Goal: Information Seeking & Learning: Learn about a topic

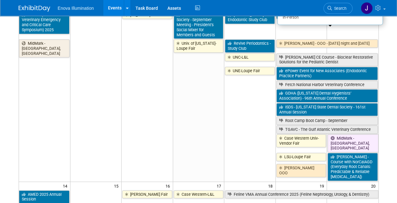
scroll to position [126, 0]
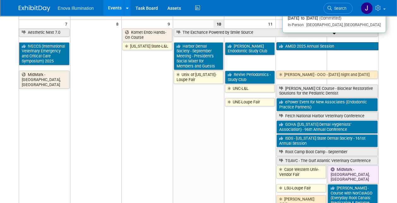
click at [301, 42] on link "AMED 2025 Annual Session" at bounding box center [327, 46] width 102 height 8
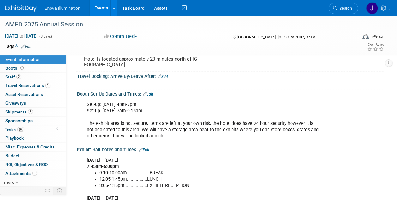
scroll to position [126, 0]
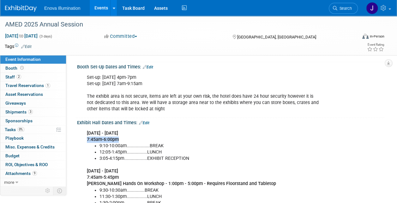
drag, startPoint x: 88, startPoint y: 145, endPoint x: 118, endPoint y: 146, distance: 30.3
click at [118, 142] on b "7:45am-6:00pm" at bounding box center [103, 139] width 32 height 5
drag, startPoint x: 118, startPoint y: 146, endPoint x: 154, endPoint y: 146, distance: 36.0
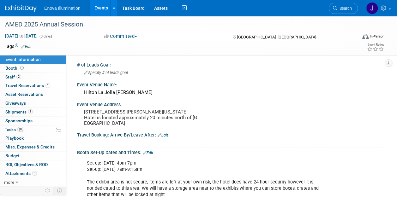
scroll to position [0, 0]
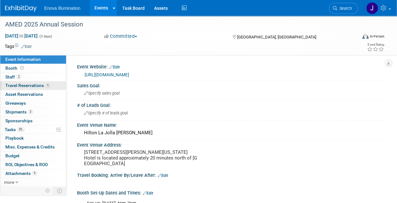
click at [16, 85] on span "Travel Reservations 1" at bounding box center [27, 85] width 45 height 5
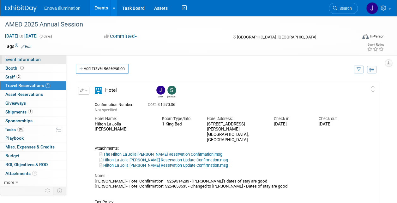
click at [14, 59] on span "Event Information" at bounding box center [22, 59] width 35 height 5
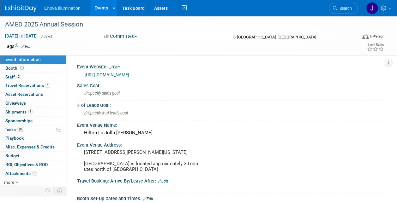
click at [101, 8] on link "Events" at bounding box center [101, 8] width 23 height 16
